Goal: Task Accomplishment & Management: Manage account settings

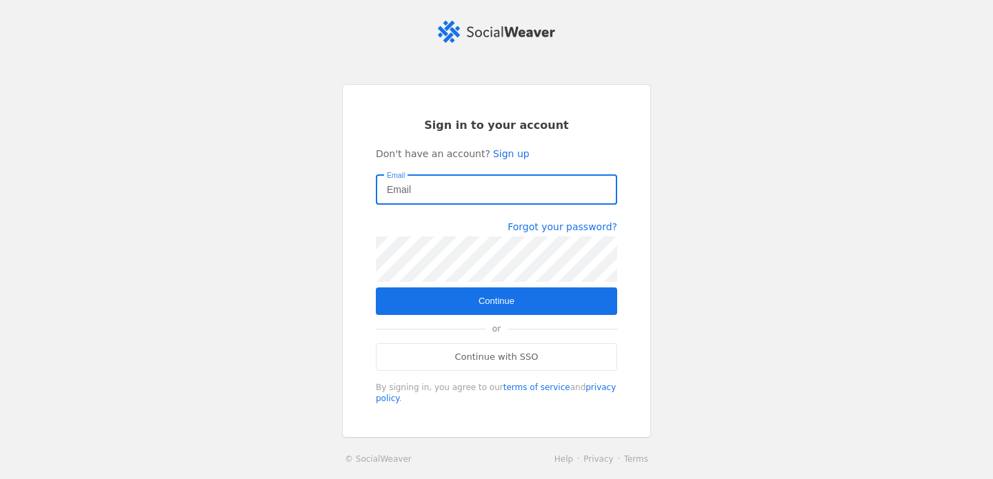
click at [411, 193] on input "Email" at bounding box center [496, 189] width 219 height 17
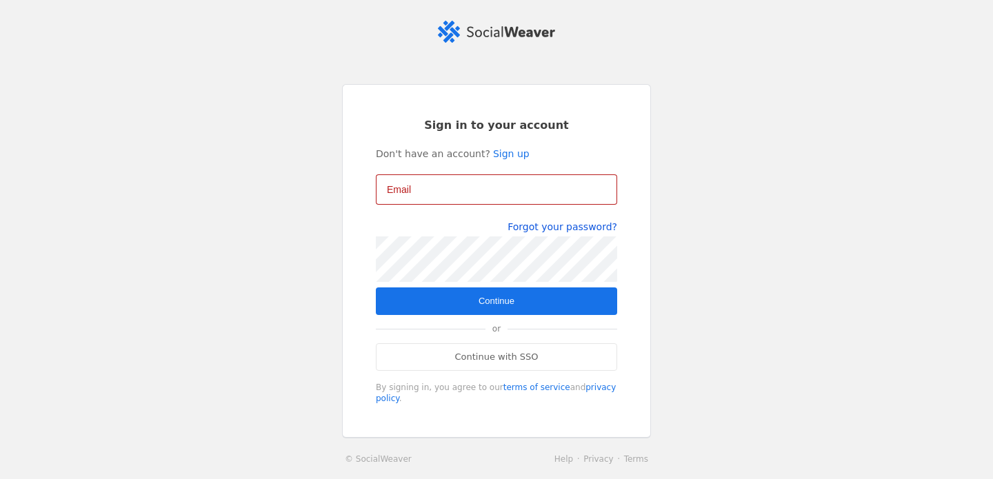
type input "[EMAIL_ADDRESS][DOMAIN_NAME]"
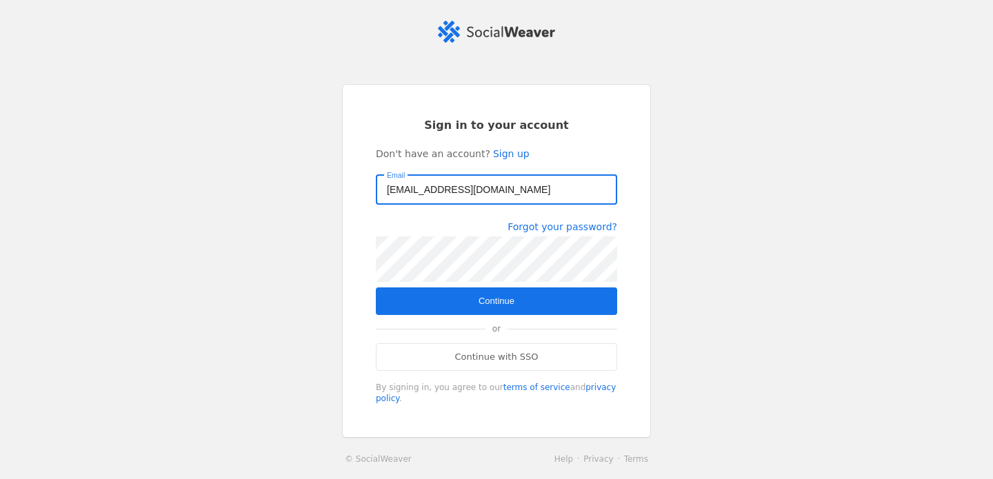
click at [490, 308] on span "submit" at bounding box center [496, 302] width 241 height 28
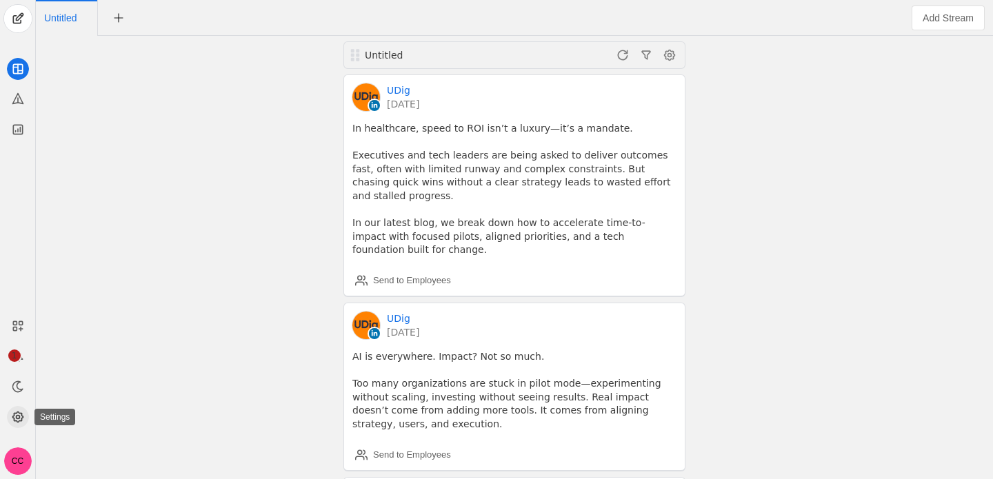
click at [21, 412] on icon at bounding box center [17, 417] width 10 height 10
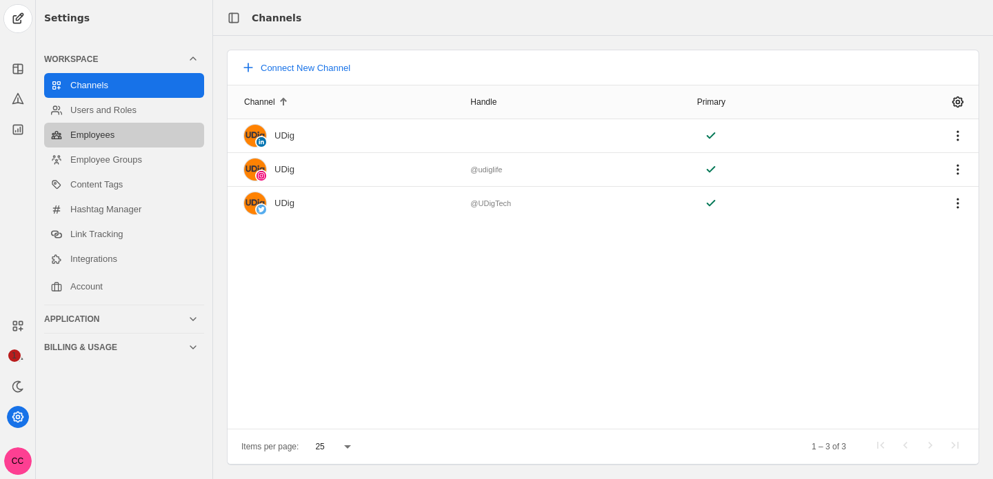
click at [130, 138] on link "Employees" at bounding box center [124, 135] width 160 height 25
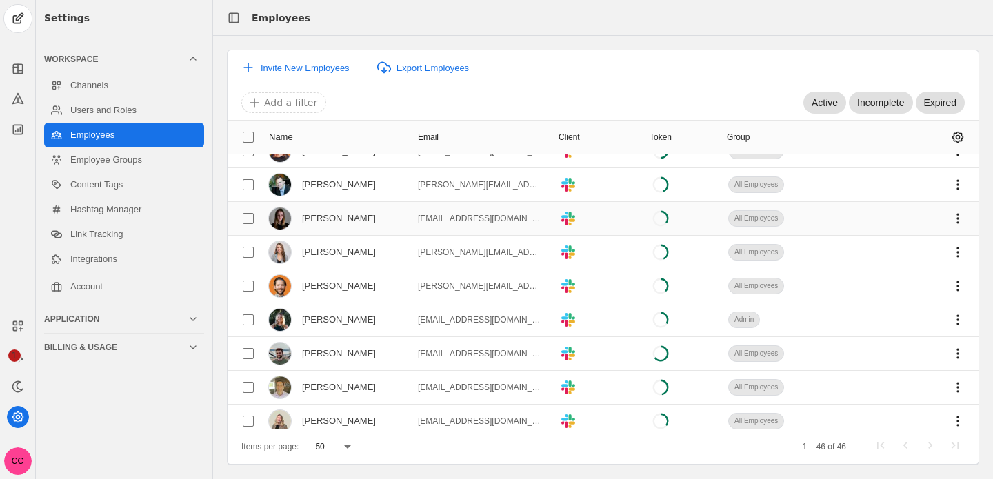
scroll to position [22, 0]
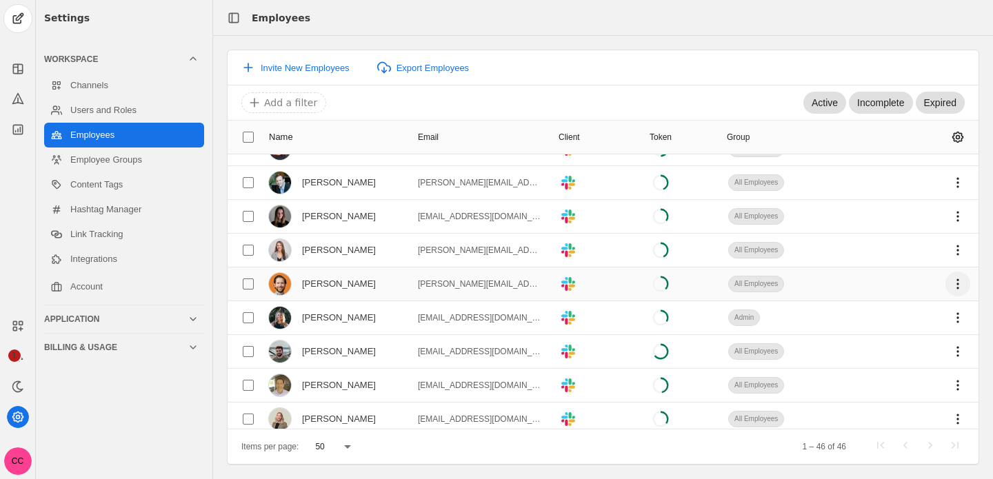
click at [956, 281] on span "undefined" at bounding box center [957, 284] width 25 height 25
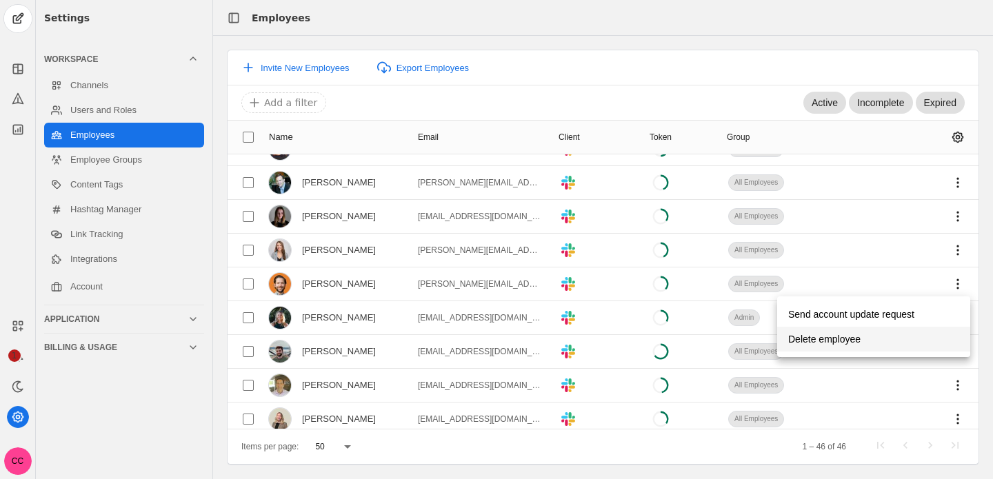
click at [896, 334] on span "undefined" at bounding box center [873, 339] width 193 height 25
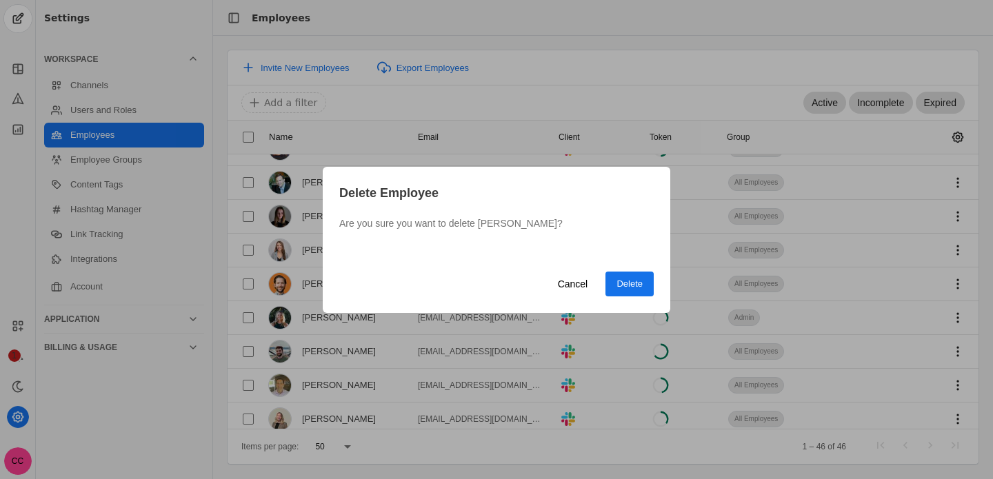
click at [641, 282] on span "Delete" at bounding box center [629, 284] width 26 height 14
